Goal: Navigation & Orientation: Find specific page/section

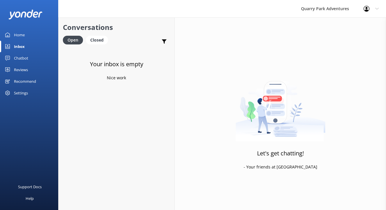
click at [26, 32] on link "Home" at bounding box center [29, 35] width 58 height 12
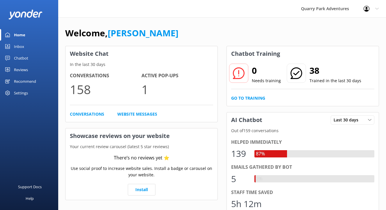
click at [25, 43] on link "Inbox" at bounding box center [29, 47] width 58 height 12
